Goal: Transaction & Acquisition: Purchase product/service

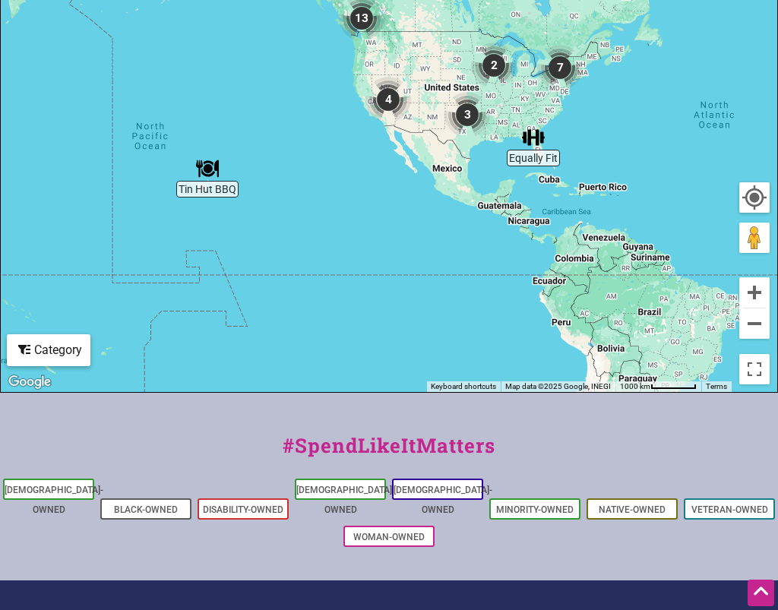
scroll to position [571, 0]
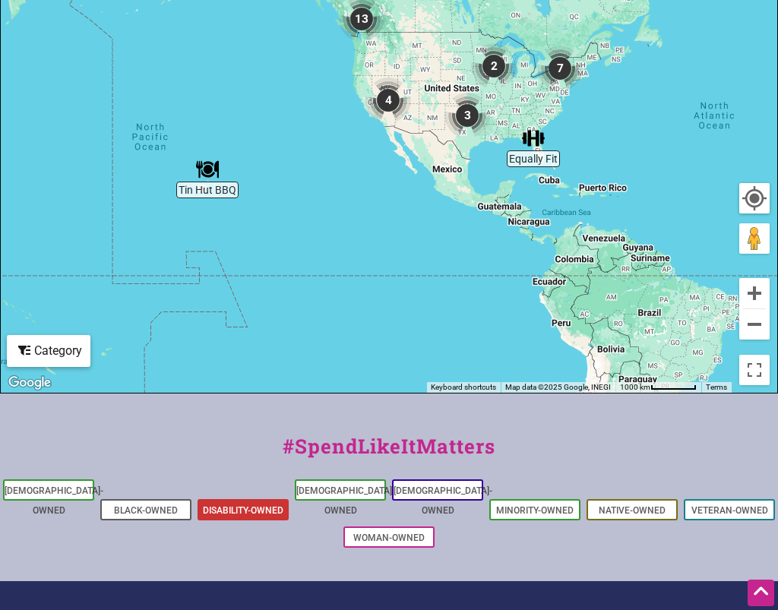
click at [244, 505] on link "Disability-Owned" at bounding box center [243, 510] width 81 height 11
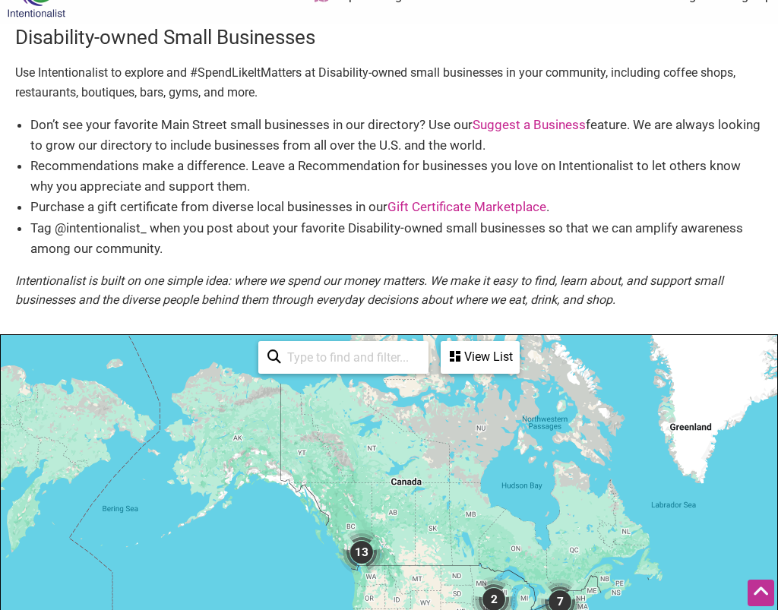
scroll to position [0, 0]
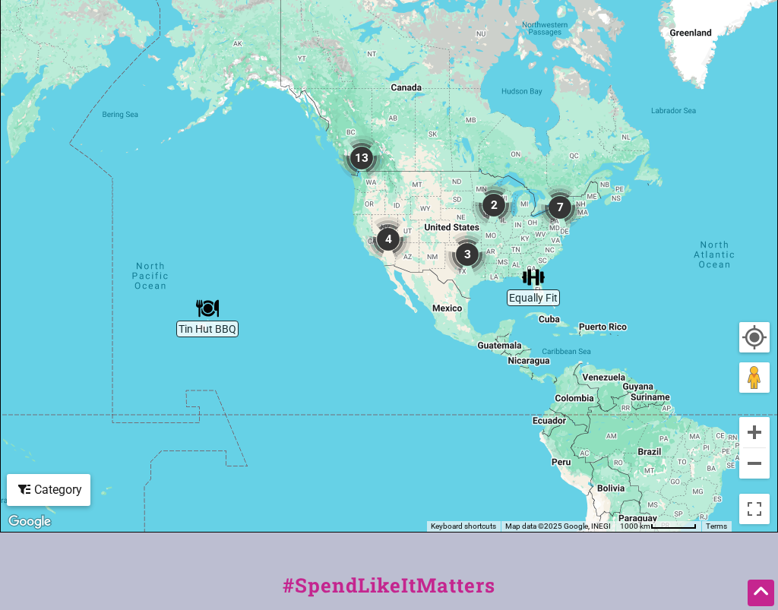
scroll to position [423, 0]
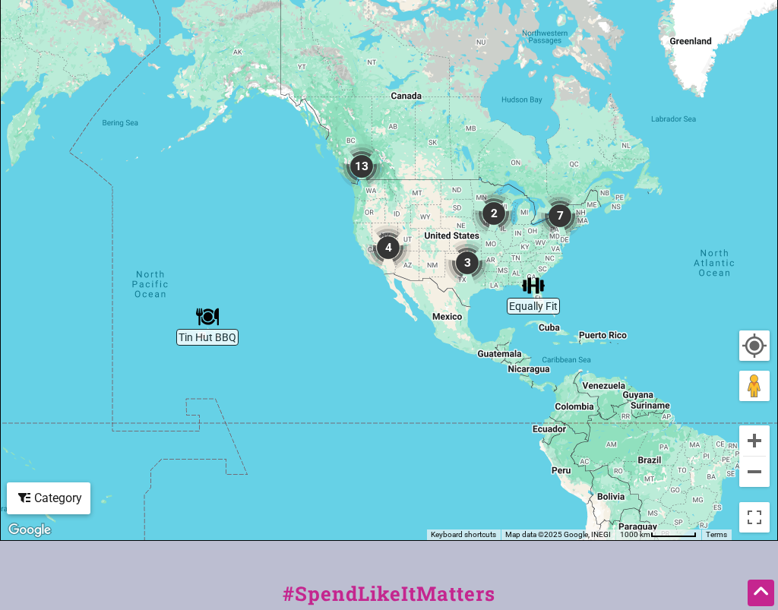
click at [562, 223] on img "7" at bounding box center [560, 216] width 46 height 46
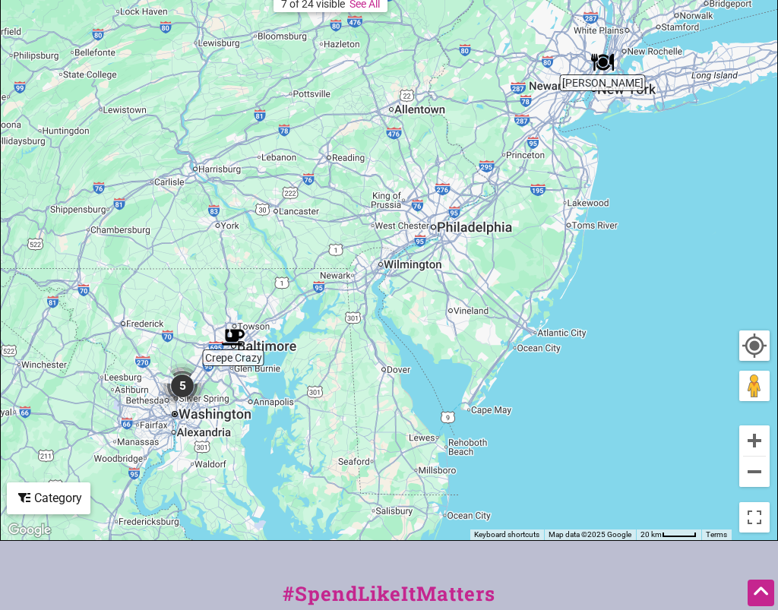
click at [233, 336] on img "Crepe Crazy" at bounding box center [233, 337] width 23 height 23
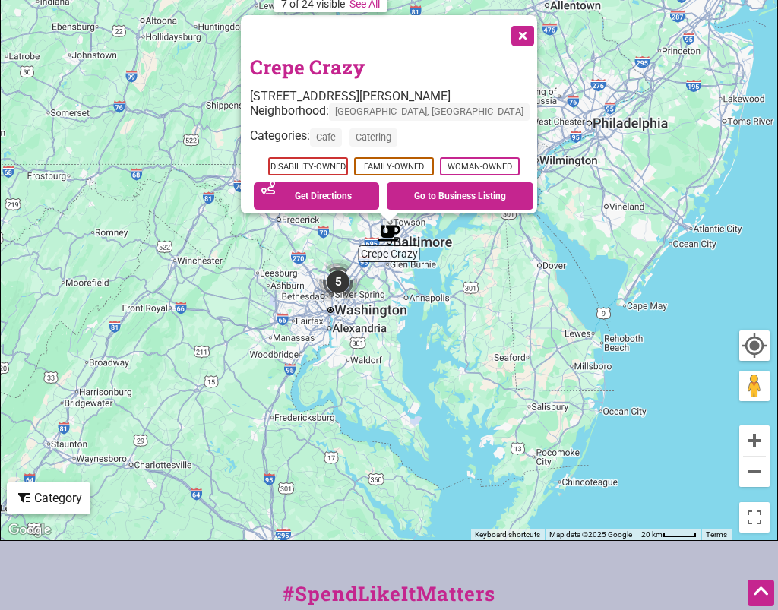
click at [347, 283] on img "5" at bounding box center [338, 282] width 46 height 46
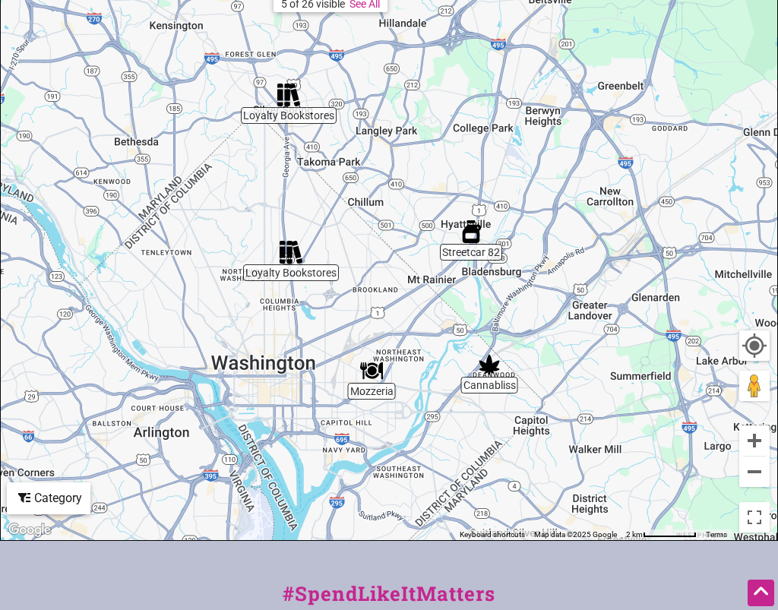
click at [471, 232] on img "Streetcar 82" at bounding box center [471, 231] width 23 height 23
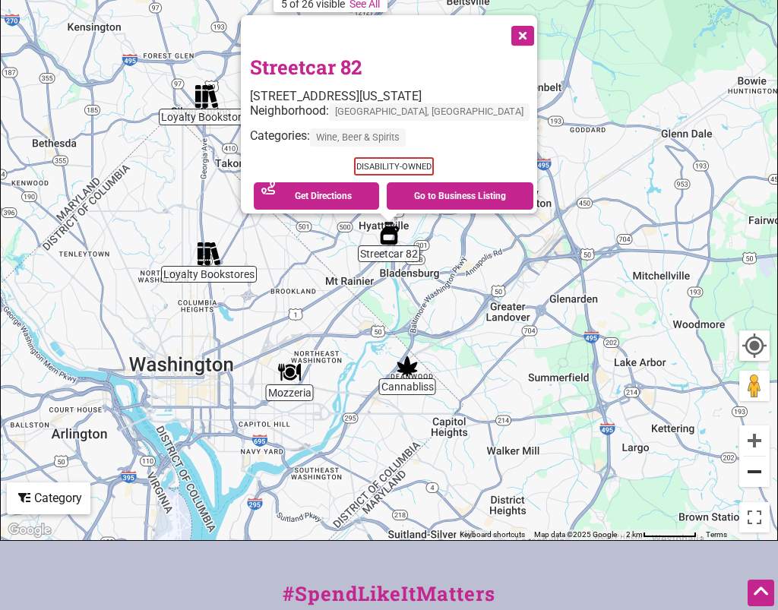
click at [751, 472] on button "Zoom out" at bounding box center [754, 472] width 30 height 30
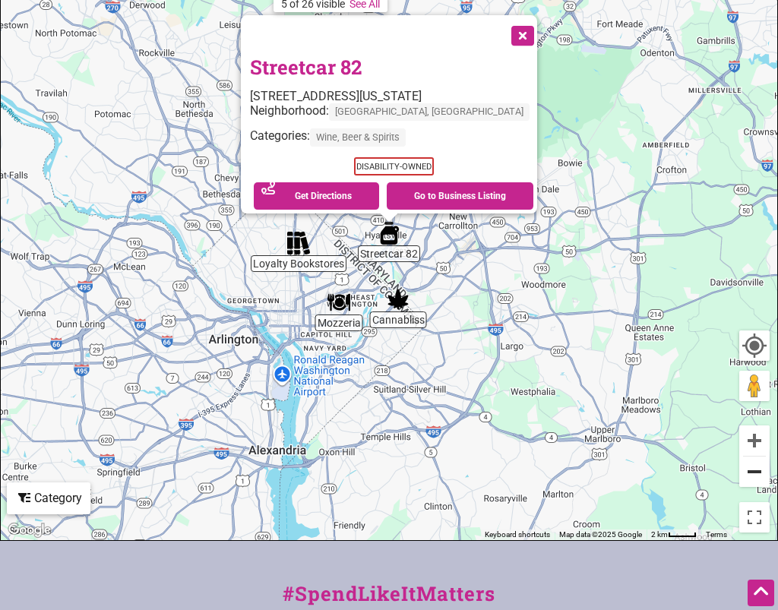
click at [751, 472] on button "Zoom out" at bounding box center [754, 472] width 30 height 30
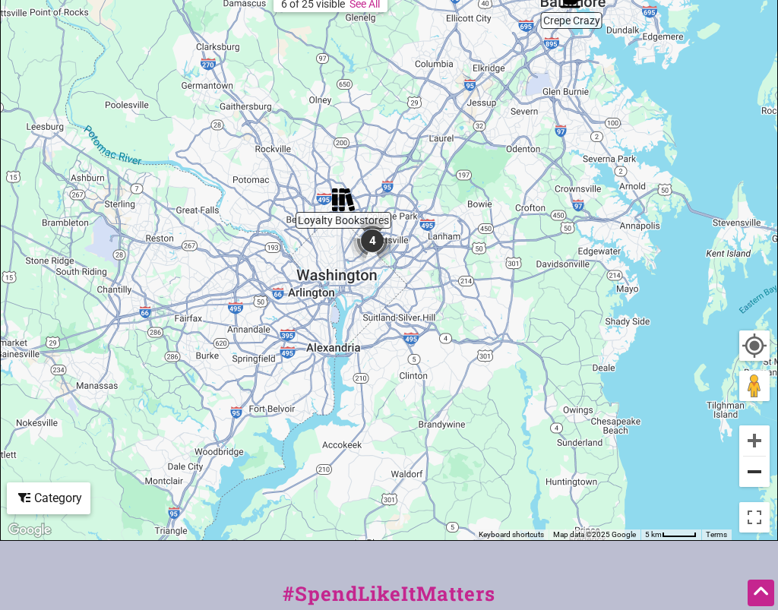
click at [751, 472] on button "Zoom out" at bounding box center [754, 472] width 30 height 30
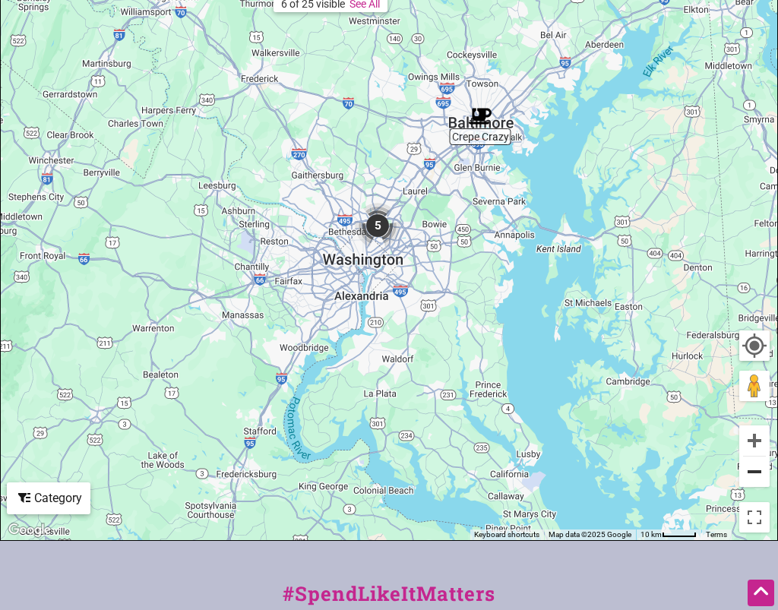
click at [755, 466] on button "Zoom out" at bounding box center [754, 472] width 30 height 30
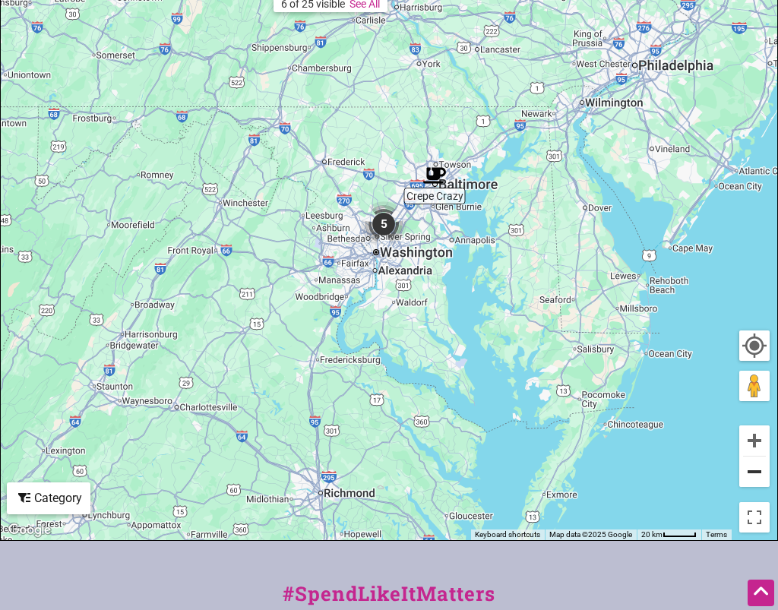
click at [755, 466] on button "Zoom out" at bounding box center [754, 472] width 30 height 30
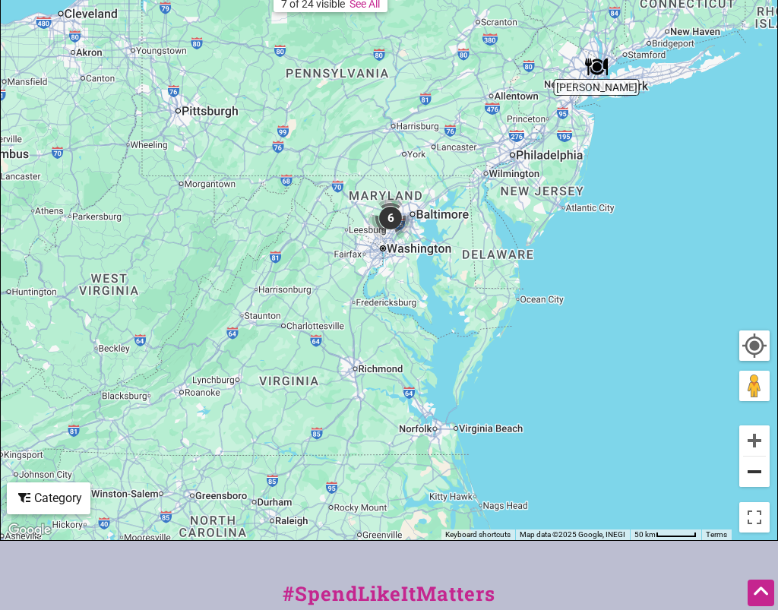
click at [755, 466] on button "Zoom out" at bounding box center [754, 472] width 30 height 30
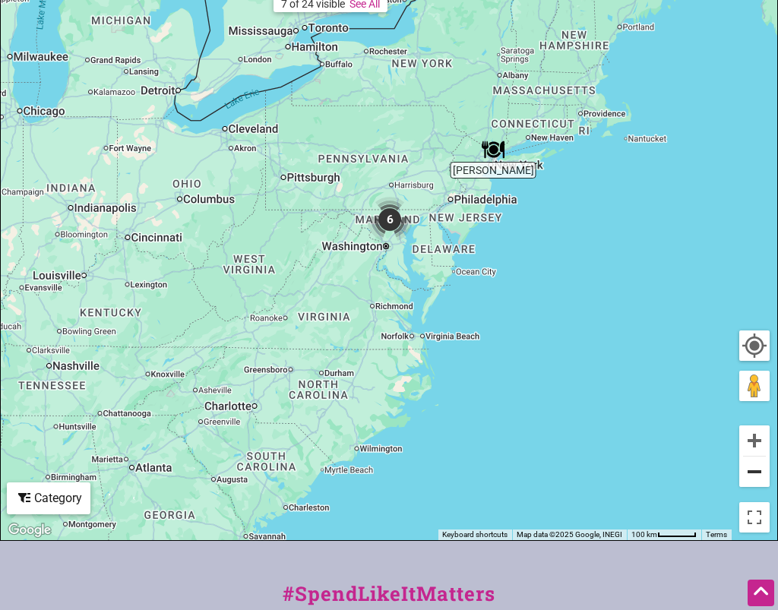
click at [755, 466] on button "Zoom out" at bounding box center [754, 472] width 30 height 30
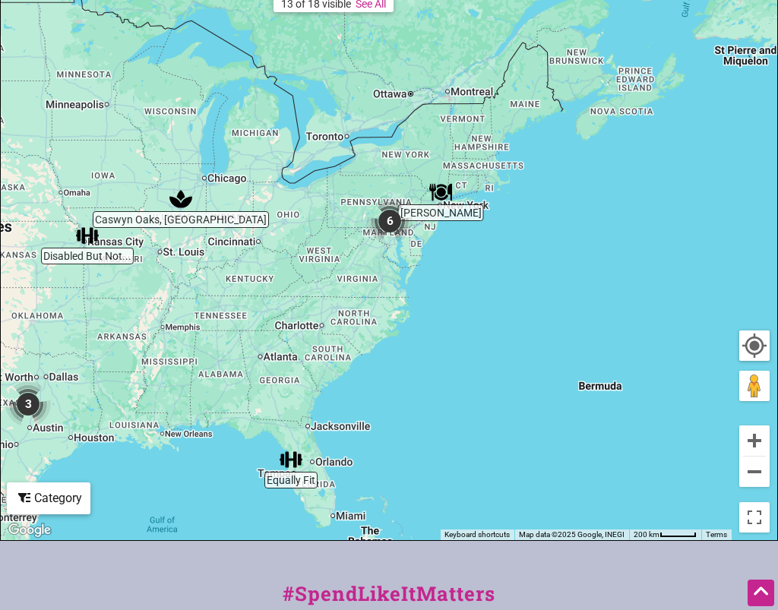
click at [177, 199] on img "Caswyn Oaks, LMT" at bounding box center [180, 199] width 23 height 23
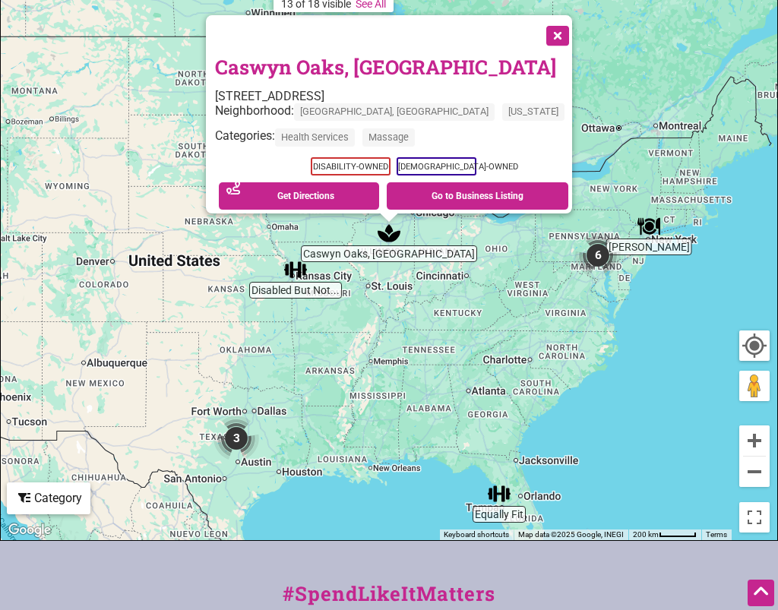
click at [237, 438] on img "3" at bounding box center [237, 439] width 46 height 46
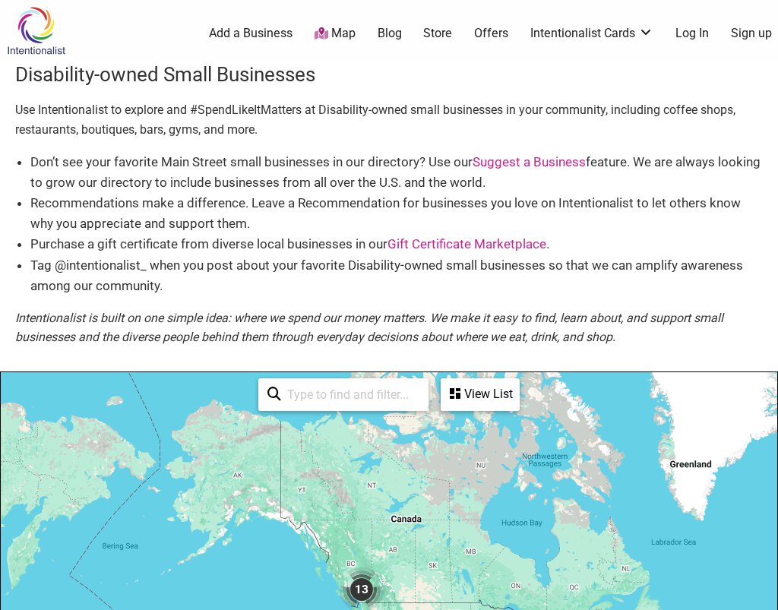
click at [435, 33] on link "Store" at bounding box center [437, 33] width 29 height 17
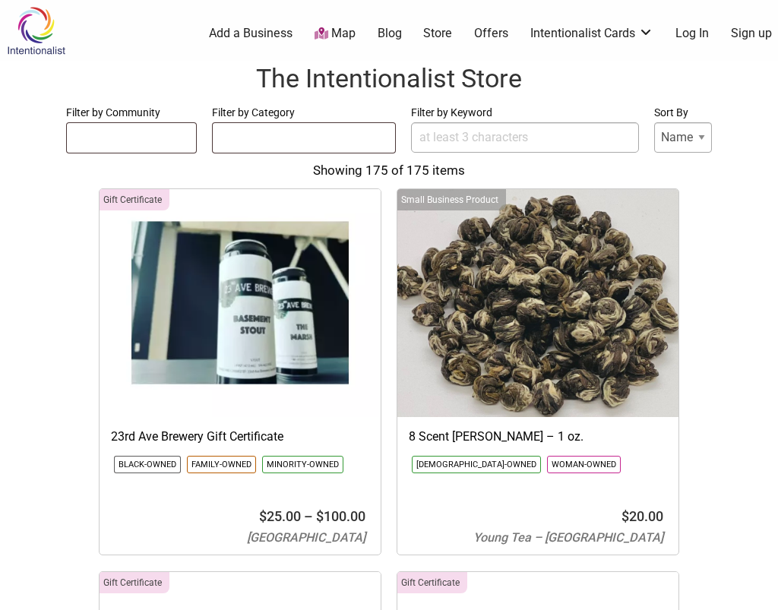
select select
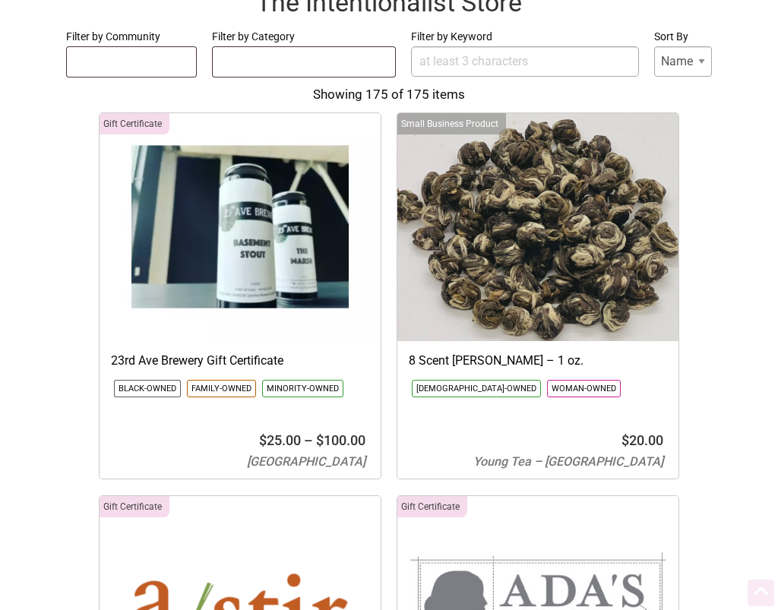
scroll to position [82, 0]
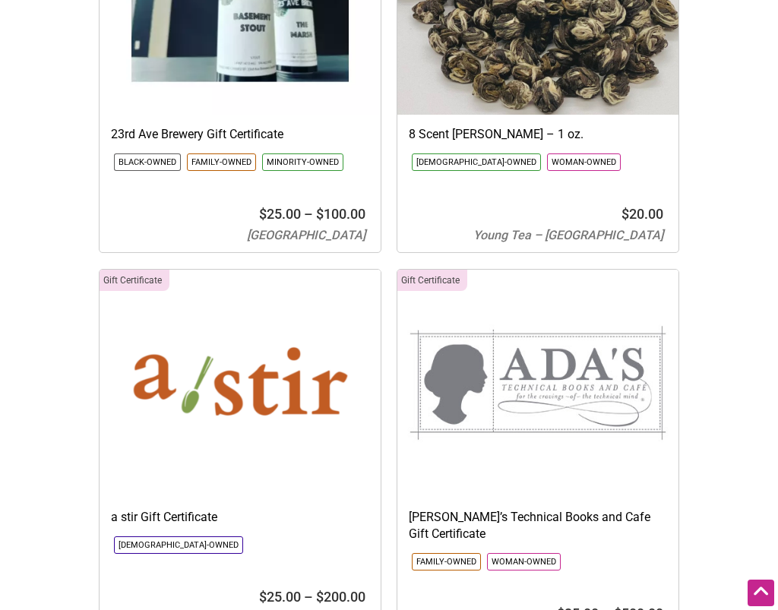
scroll to position [0, 0]
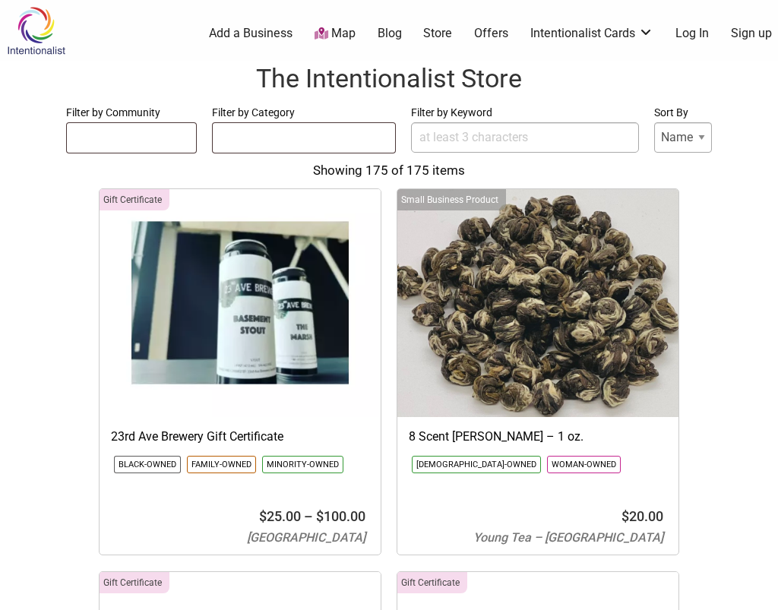
click at [301, 134] on ul at bounding box center [304, 135] width 182 height 24
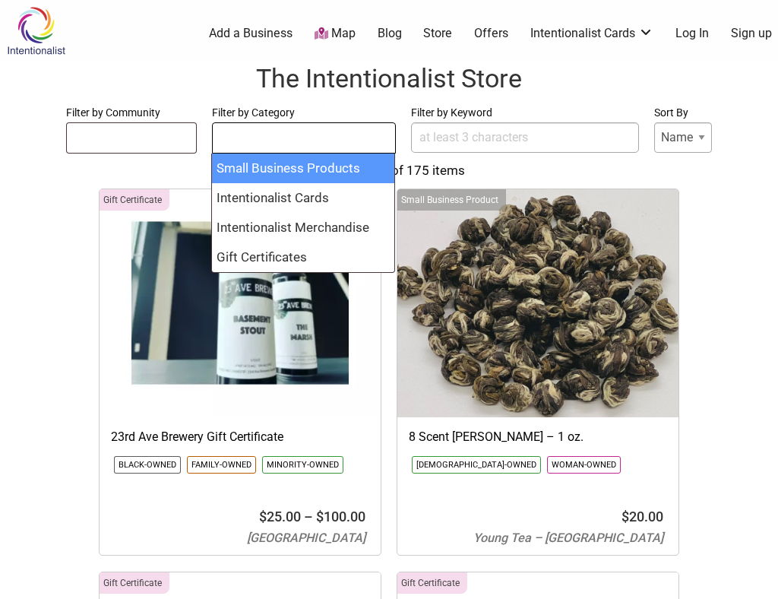
select select "2165"
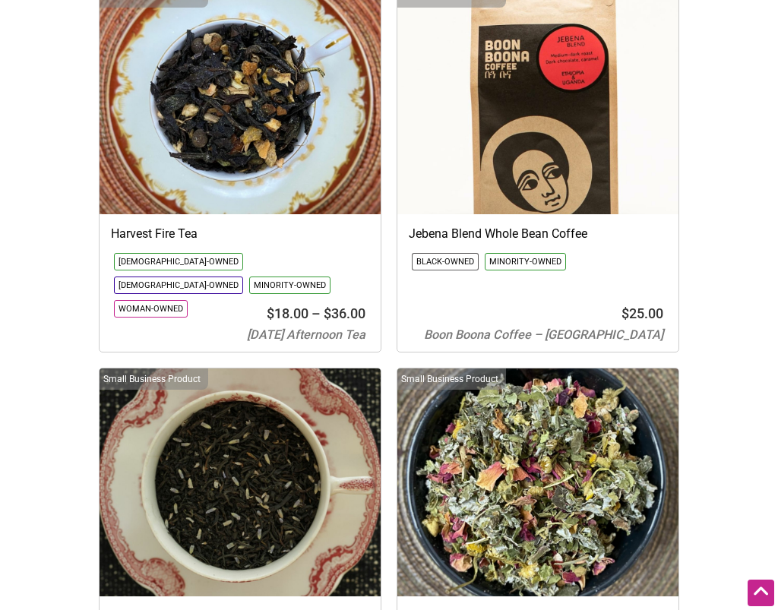
scroll to position [2120, 0]
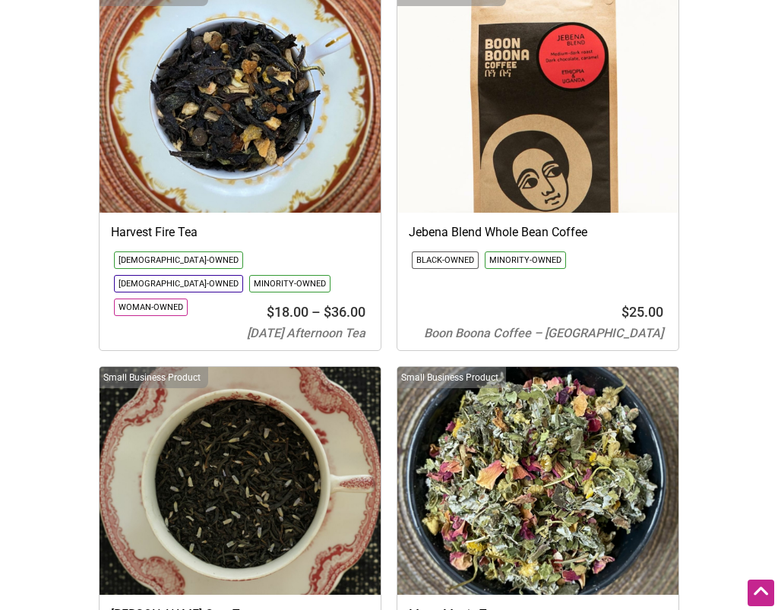
drag, startPoint x: 722, startPoint y: 454, endPoint x: 712, endPoint y: 562, distance: 108.4
click at [712, 562] on div "Gift Certificate 23rd Ave Brewery Gift Certificate Black-Owned Family-Owned Min…" at bounding box center [389, 359] width 748 height 4579
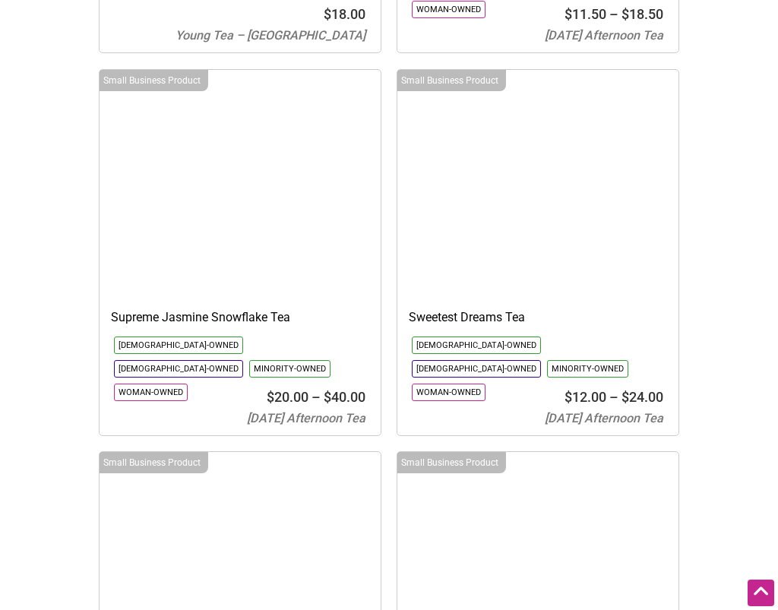
scroll to position [3557, 0]
